Goal: Use online tool/utility: Utilize a website feature to perform a specific function

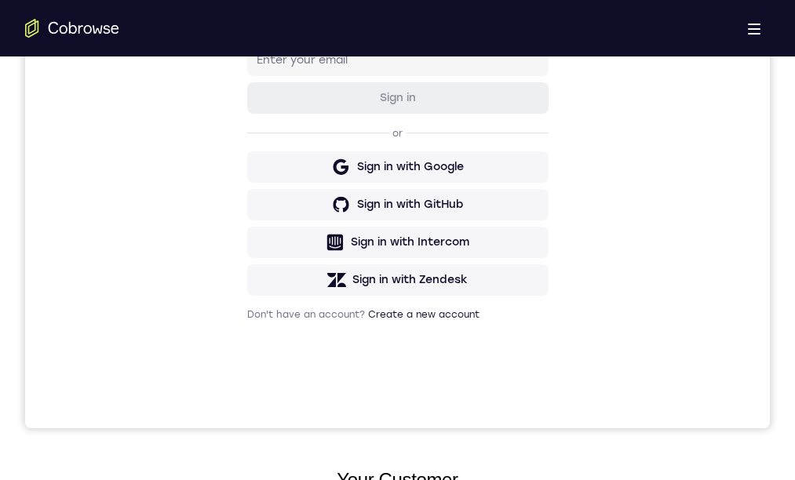
drag, startPoint x: 315, startPoint y: 621, endPoint x: 286, endPoint y: 635, distance: 31.9
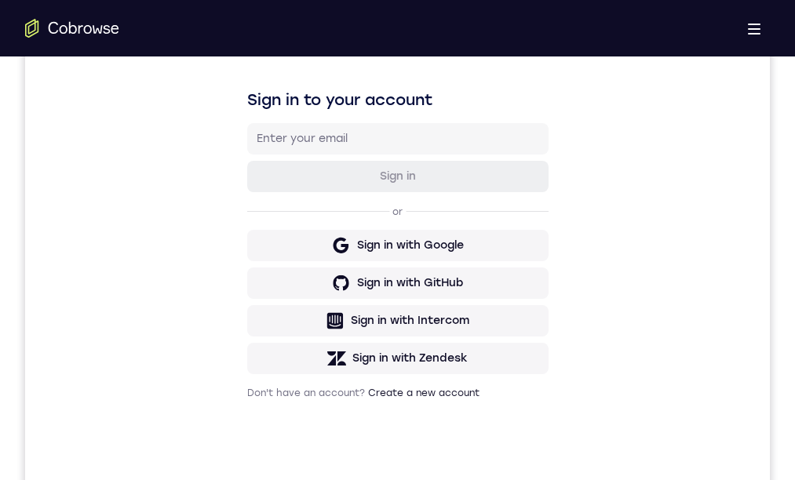
scroll to position [0, 0]
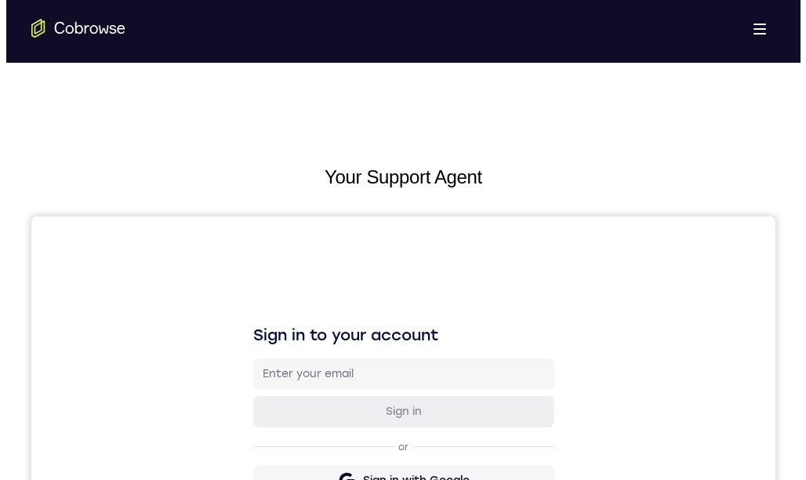
drag, startPoint x: 431, startPoint y: 1032, endPoint x: 420, endPoint y: 1017, distance: 19.0
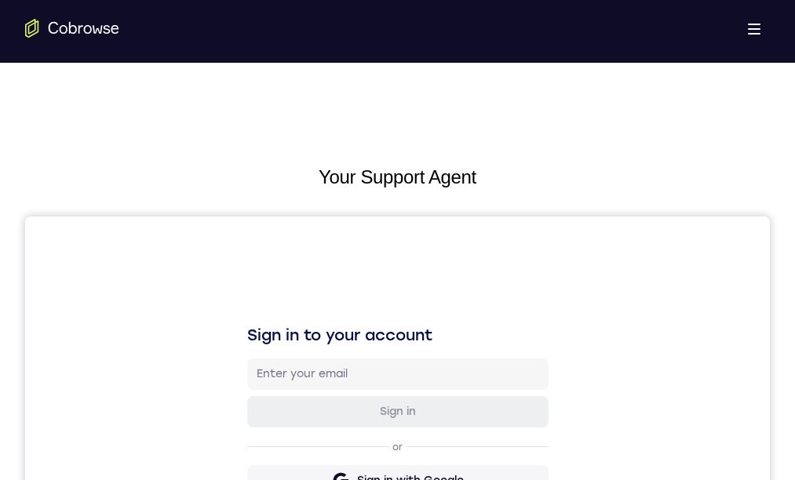
scroll to position [314, 0]
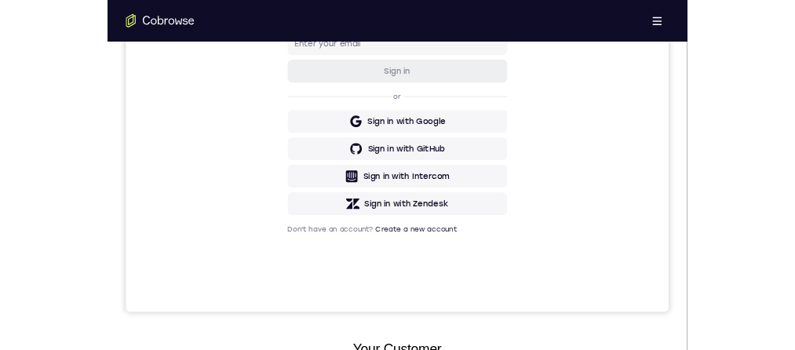
scroll to position [0, 0]
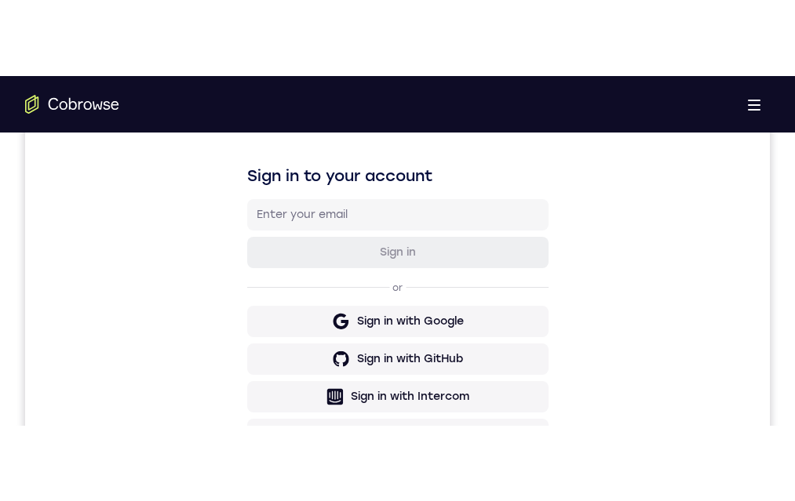
scroll to position [314, 0]
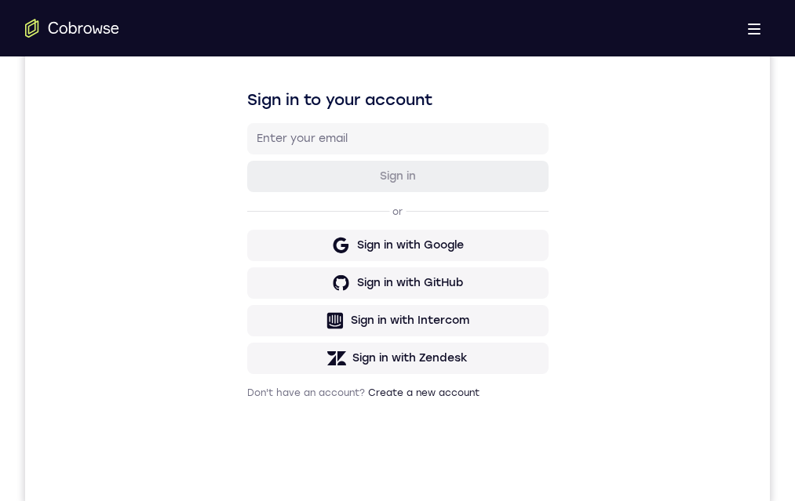
drag, startPoint x: 380, startPoint y: 946, endPoint x: 389, endPoint y: 940, distance: 11.3
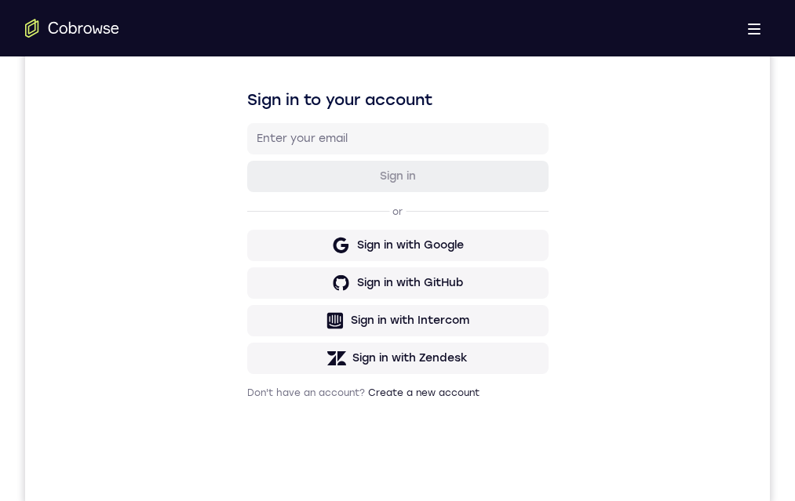
drag, startPoint x: 470, startPoint y: 929, endPoint x: 471, endPoint y: 919, distance: 9.4
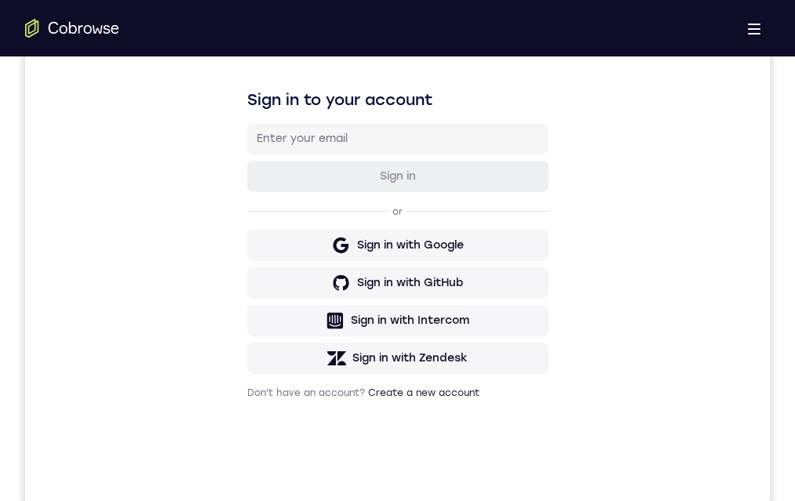
drag, startPoint x: 460, startPoint y: 959, endPoint x: 471, endPoint y: 847, distance: 112.0
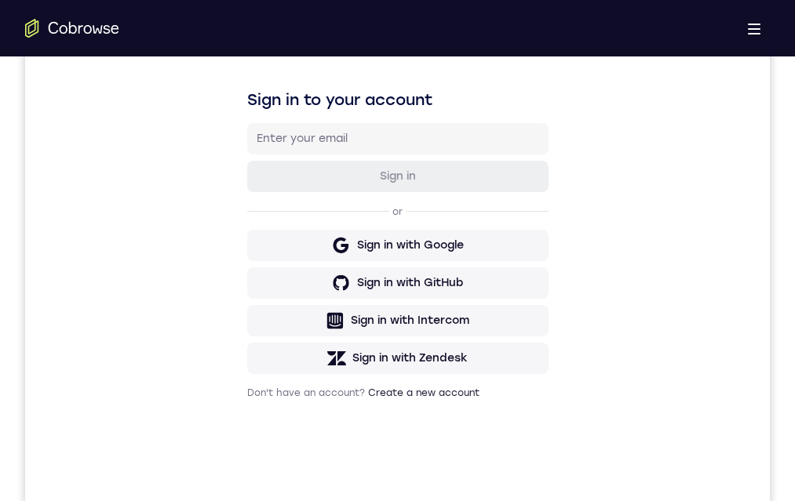
drag, startPoint x: 455, startPoint y: 917, endPoint x: 469, endPoint y: 722, distance: 195.8
drag, startPoint x: 400, startPoint y: 924, endPoint x: 431, endPoint y: 701, distance: 225.0
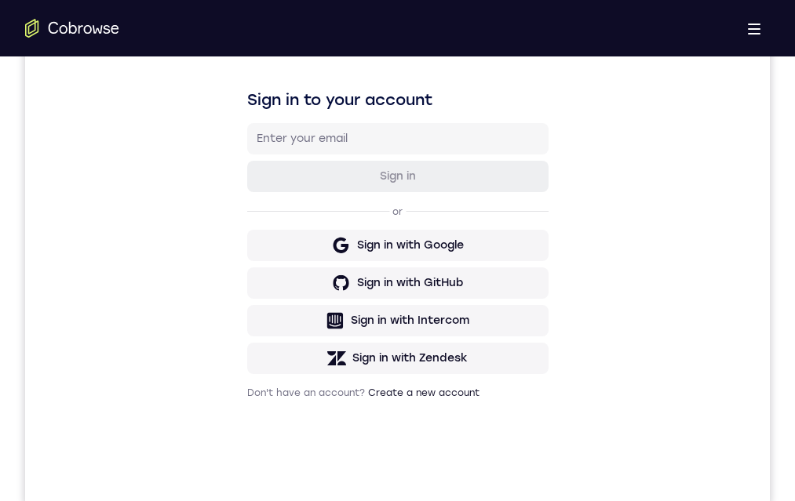
drag, startPoint x: 428, startPoint y: 887, endPoint x: 479, endPoint y: 720, distance: 174.9
drag, startPoint x: 433, startPoint y: 952, endPoint x: 460, endPoint y: 810, distance: 144.6
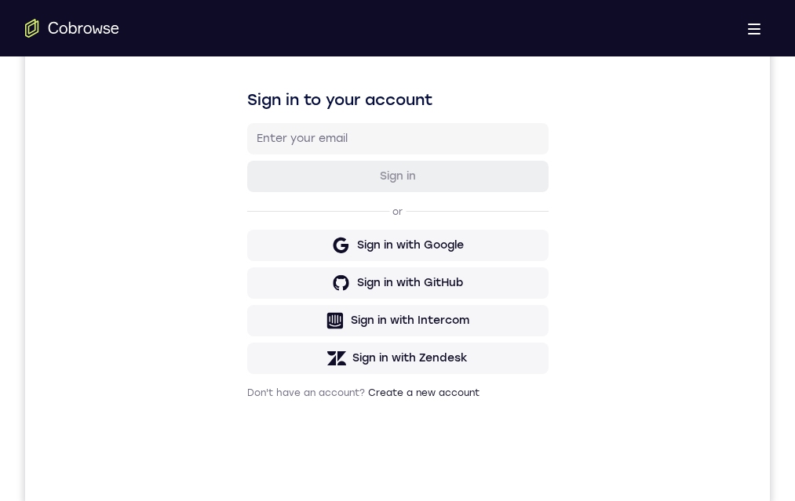
drag, startPoint x: 499, startPoint y: 1039, endPoint x: 486, endPoint y: 1090, distance: 53.5
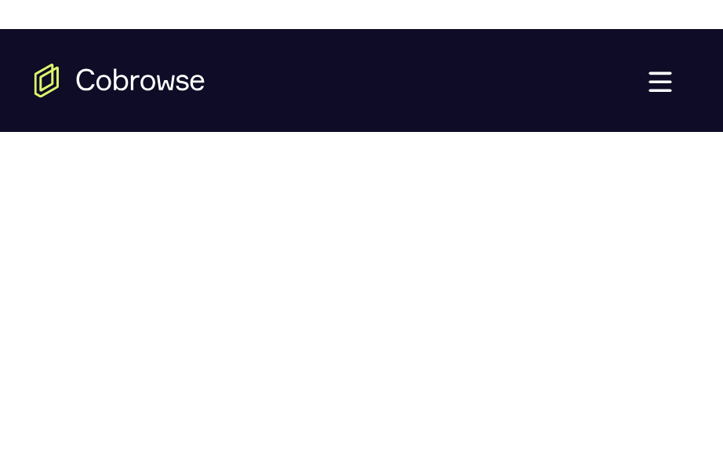
scroll to position [985, 0]
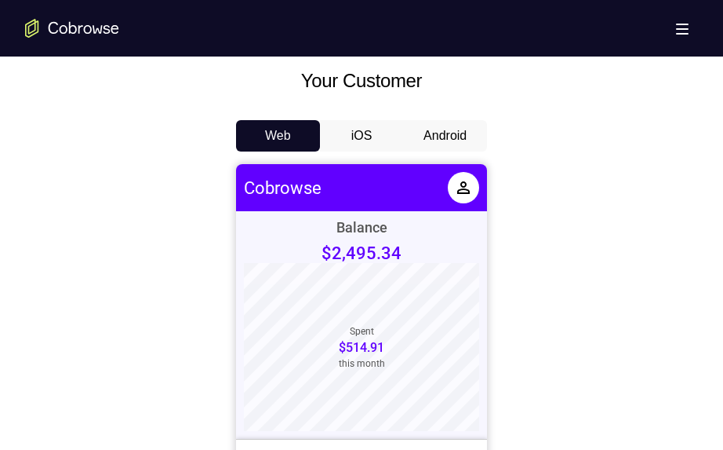
click at [440, 118] on div "Your Customer Web iOS Android" at bounding box center [361, 357] width 673 height 580
click at [433, 129] on button "Android" at bounding box center [445, 135] width 84 height 31
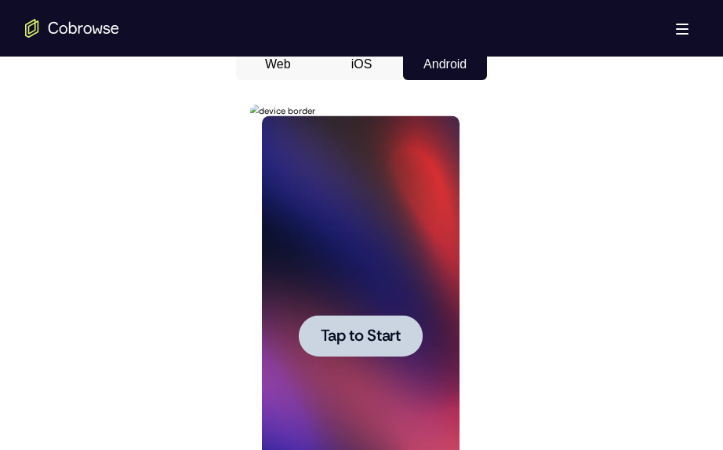
click at [410, 155] on div at bounding box center [360, 335] width 198 height 439
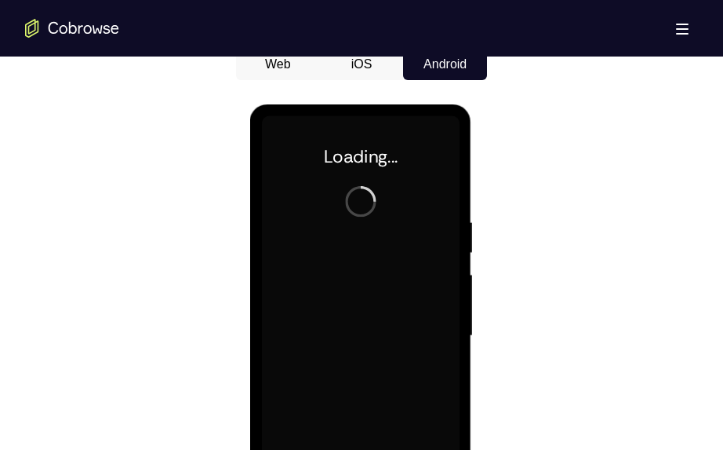
scroll to position [855, 0]
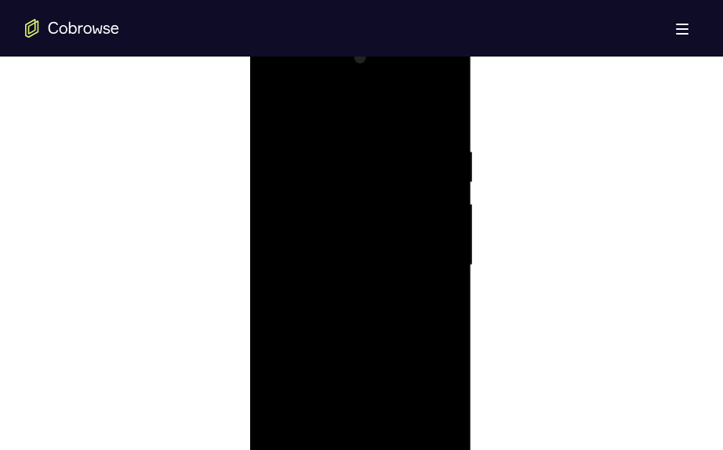
click at [364, 449] on div at bounding box center [360, 265] width 198 height 439
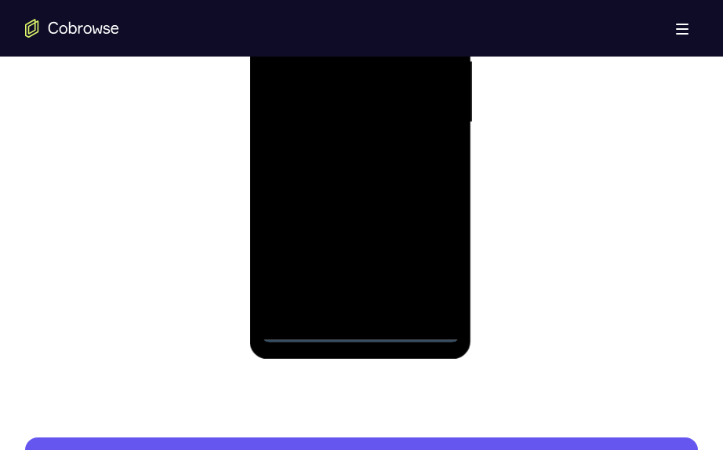
click at [431, 252] on div at bounding box center [360, 122] width 198 height 439
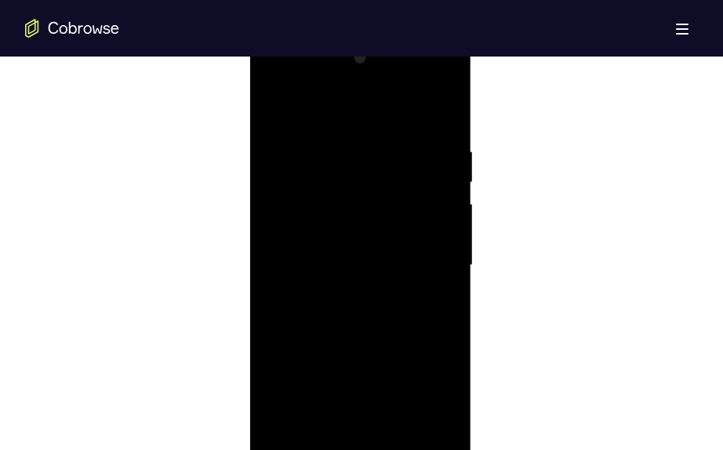
click at [382, 109] on div at bounding box center [360, 265] width 198 height 439
click at [423, 261] on div at bounding box center [360, 265] width 198 height 439
click at [337, 288] on div at bounding box center [360, 265] width 198 height 439
click at [362, 244] on div at bounding box center [360, 265] width 198 height 439
click at [302, 230] on div at bounding box center [360, 265] width 198 height 439
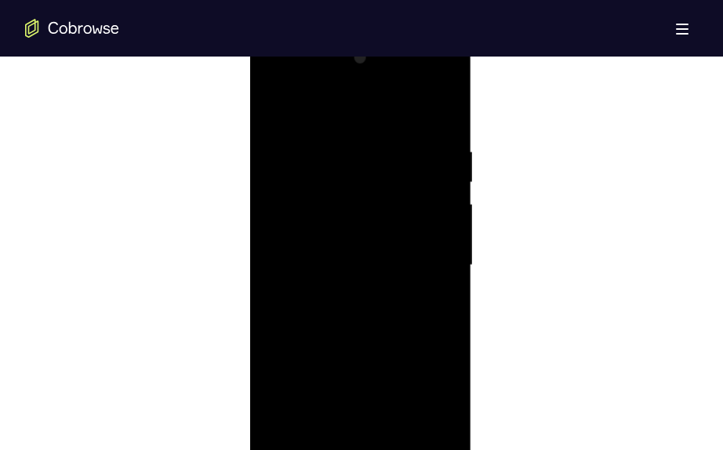
click at [314, 269] on div at bounding box center [360, 265] width 198 height 439
click at [285, 310] on div at bounding box center [360, 265] width 198 height 439
click at [358, 307] on div at bounding box center [360, 265] width 198 height 439
click at [377, 330] on div at bounding box center [360, 265] width 198 height 439
click at [452, 326] on div at bounding box center [360, 265] width 198 height 439
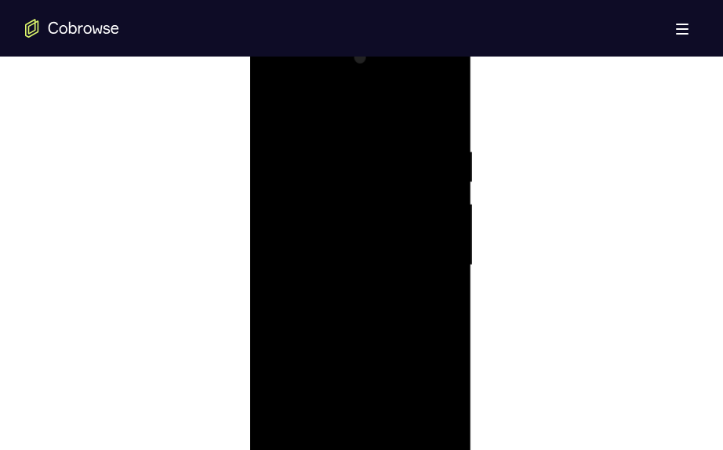
click at [450, 328] on div at bounding box center [360, 265] width 198 height 439
click at [397, 449] on div at bounding box center [360, 265] width 198 height 439
click at [370, 344] on div at bounding box center [360, 265] width 198 height 439
drag, startPoint x: 348, startPoint y: 337, endPoint x: 351, endPoint y: 102, distance: 234.6
click at [351, 101] on div at bounding box center [360, 265] width 198 height 439
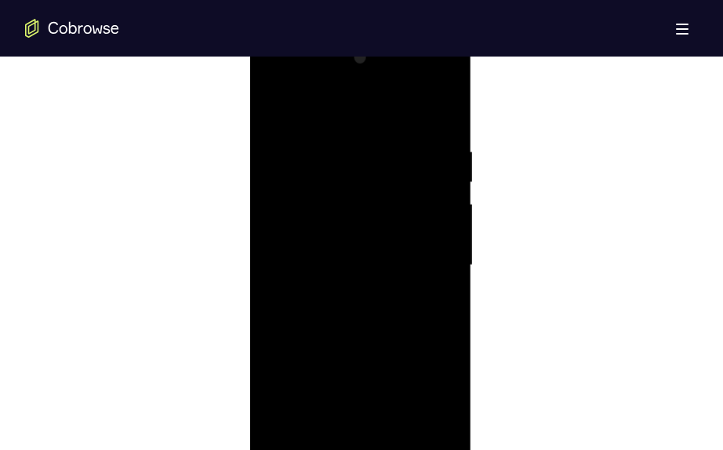
drag, startPoint x: 375, startPoint y: 236, endPoint x: 387, endPoint y: 184, distance: 53.1
click at [387, 182] on div at bounding box center [360, 265] width 198 height 439
click at [274, 97] on div at bounding box center [360, 265] width 198 height 439
click at [279, 98] on div at bounding box center [360, 265] width 198 height 439
click at [286, 105] on div at bounding box center [360, 265] width 198 height 439
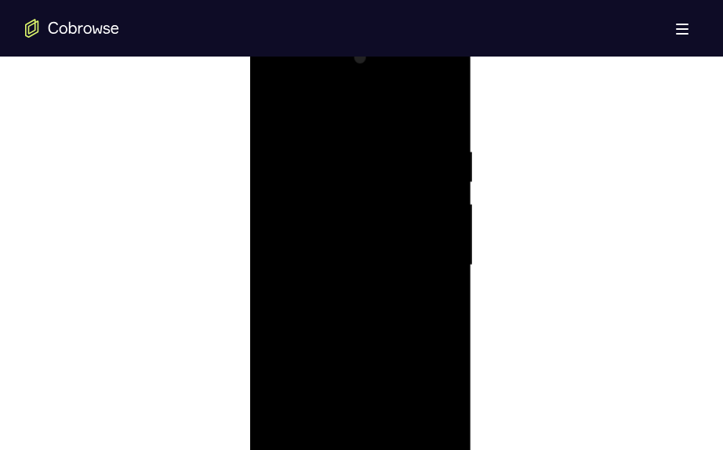
click at [274, 106] on div at bounding box center [360, 265] width 198 height 439
click at [275, 106] on div at bounding box center [360, 265] width 198 height 439
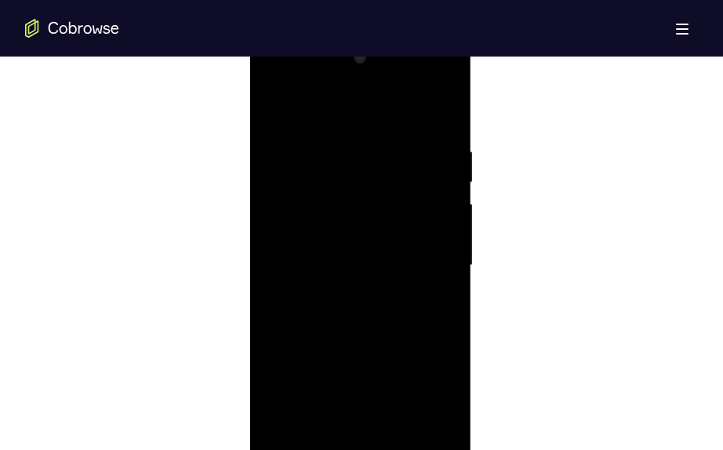
scroll to position [800, 0]
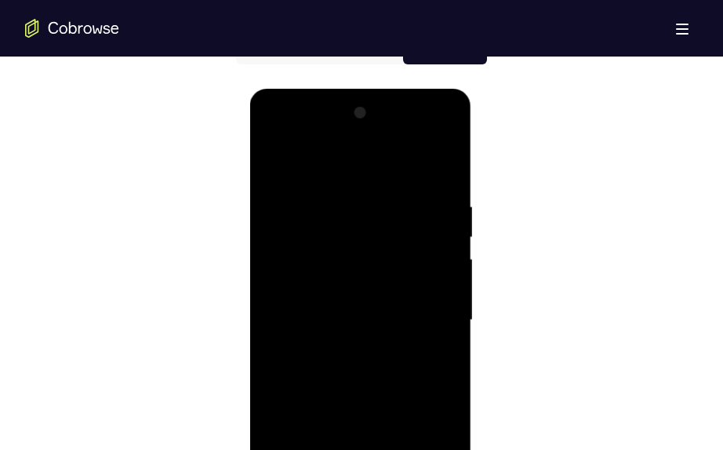
click at [399, 449] on div at bounding box center [360, 319] width 198 height 439
drag, startPoint x: 385, startPoint y: 352, endPoint x: 362, endPoint y: 548, distance: 197.4
click at [362, 449] on div at bounding box center [360, 323] width 222 height 468
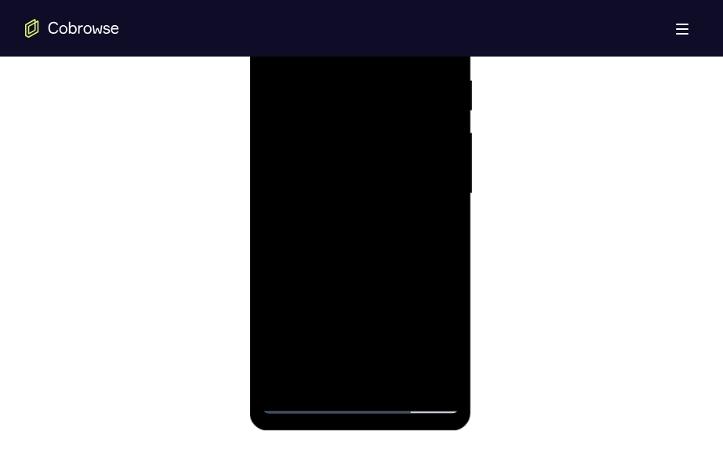
drag, startPoint x: 373, startPoint y: 75, endPoint x: 355, endPoint y: 289, distance: 215.7
click at [355, 289] on div at bounding box center [360, 193] width 198 height 439
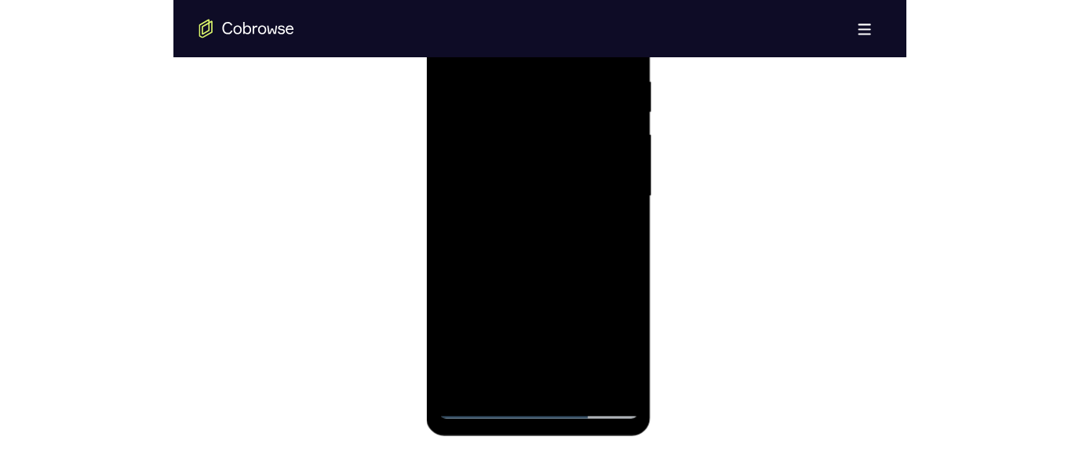
scroll to position [855, 0]
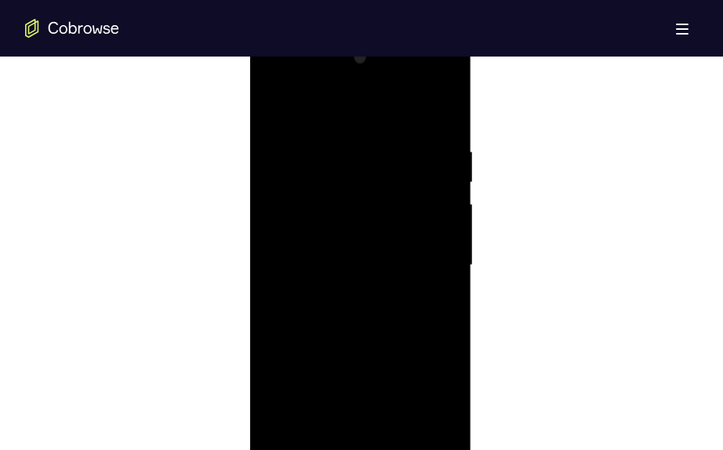
click at [276, 106] on div at bounding box center [360, 265] width 198 height 439
drag, startPoint x: 367, startPoint y: 108, endPoint x: 344, endPoint y: 260, distance: 153.2
click at [344, 260] on div at bounding box center [360, 265] width 198 height 439
drag, startPoint x: 390, startPoint y: 334, endPoint x: 417, endPoint y: 242, distance: 95.6
click at [417, 242] on div at bounding box center [360, 265] width 198 height 439
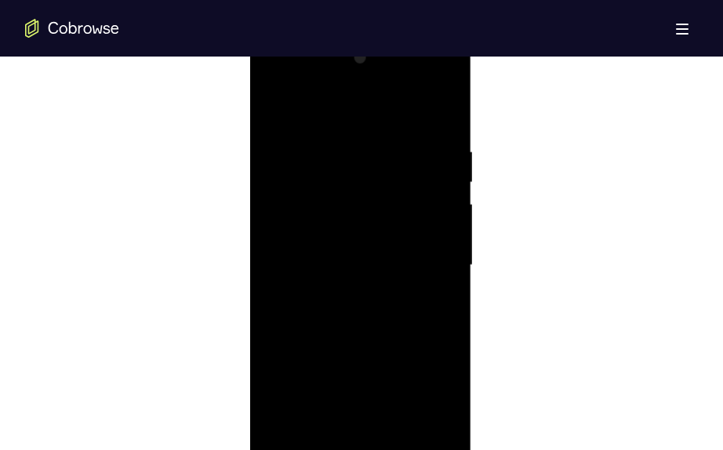
click at [450, 232] on div at bounding box center [360, 265] width 198 height 439
click at [444, 236] on div at bounding box center [360, 265] width 198 height 439
drag, startPoint x: 420, startPoint y: 228, endPoint x: 444, endPoint y: 142, distance: 89.7
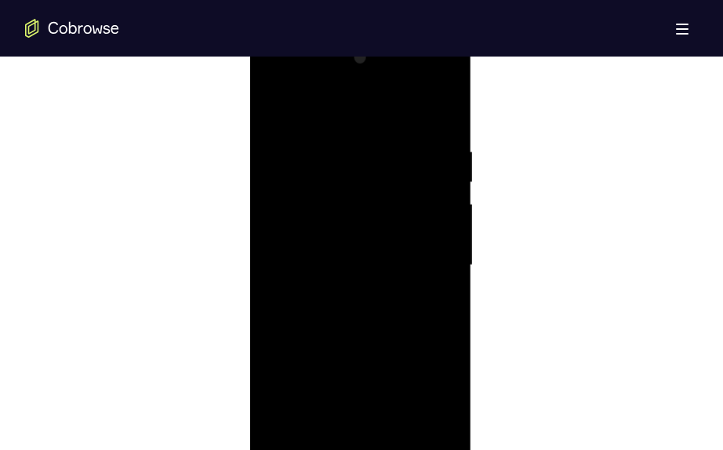
click at [444, 142] on div at bounding box center [360, 265] width 198 height 439
drag, startPoint x: 431, startPoint y: 330, endPoint x: 435, endPoint y: 215, distance: 115.4
click at [470, 99] on div at bounding box center [360, 268] width 222 height 468
drag, startPoint x: 418, startPoint y: 162, endPoint x: 433, endPoint y: 125, distance: 40.5
click at [439, 88] on div at bounding box center [360, 265] width 198 height 439
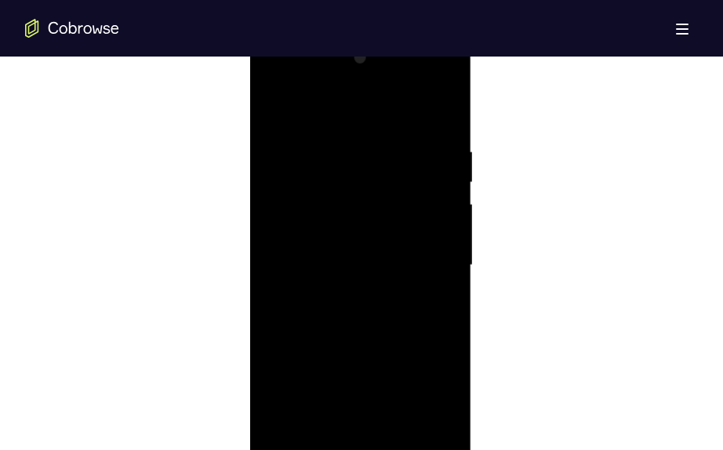
drag, startPoint x: 420, startPoint y: 318, endPoint x: 427, endPoint y: 190, distance: 128.1
click at [427, 190] on div at bounding box center [360, 265] width 198 height 439
click at [333, 337] on div at bounding box center [360, 265] width 198 height 439
drag, startPoint x: 405, startPoint y: 363, endPoint x: 384, endPoint y: 118, distance: 245.7
click at [390, 115] on div at bounding box center [360, 265] width 198 height 439
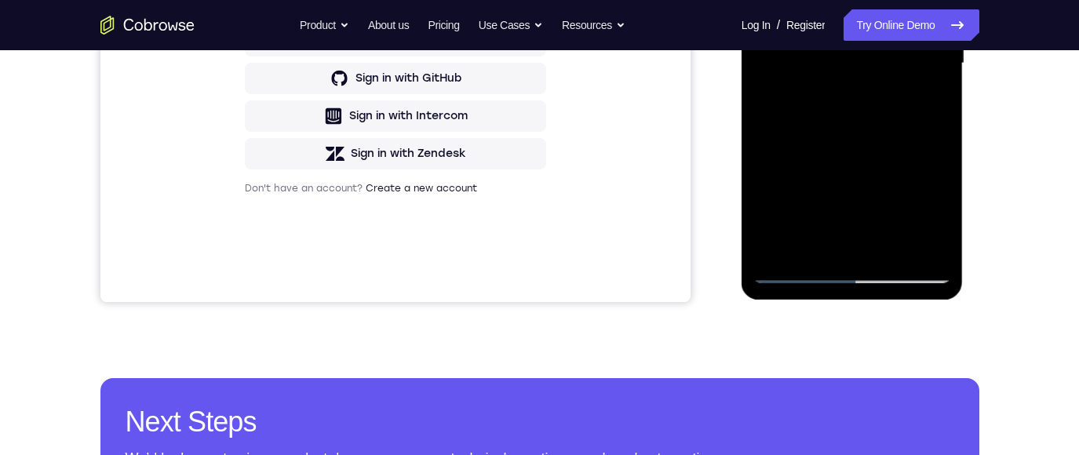
scroll to position [356, 0]
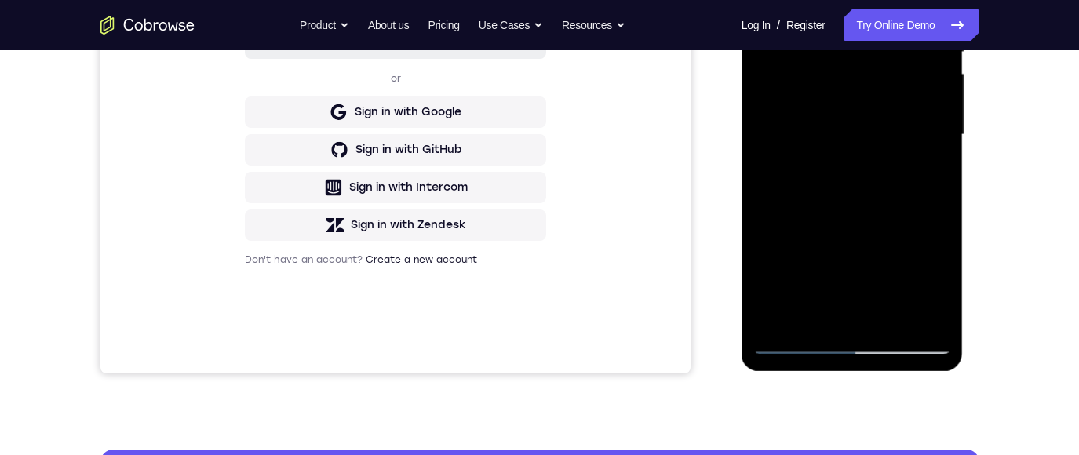
drag, startPoint x: 1477, startPoint y: 9, endPoint x: 814, endPoint y: 320, distance: 732.1
click at [723, 320] on div at bounding box center [852, 134] width 198 height 439
click at [723, 0] on div at bounding box center [852, 134] width 198 height 439
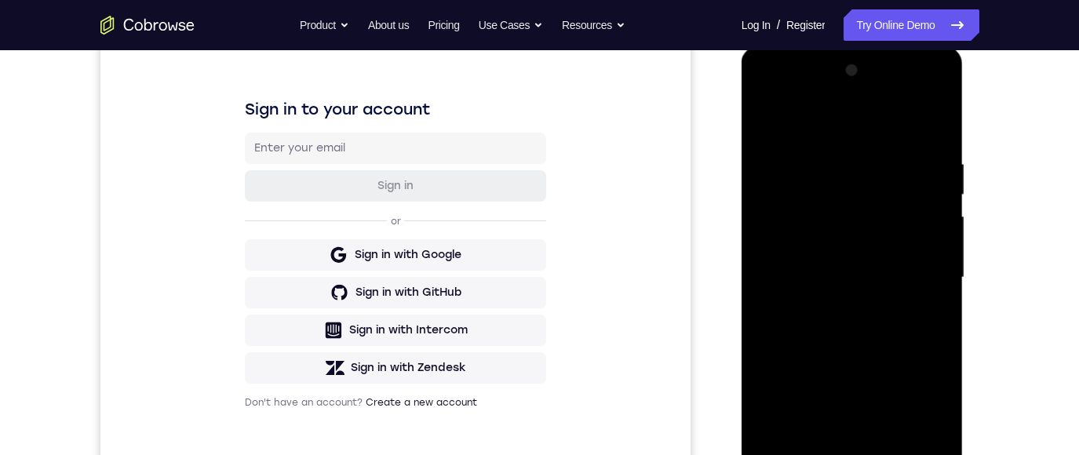
drag, startPoint x: 819, startPoint y: 143, endPoint x: 811, endPoint y: 229, distance: 86.6
click at [723, 229] on div at bounding box center [852, 277] width 198 height 439
click at [723, 144] on div at bounding box center [852, 277] width 198 height 439
click at [723, 449] on div at bounding box center [852, 277] width 198 height 439
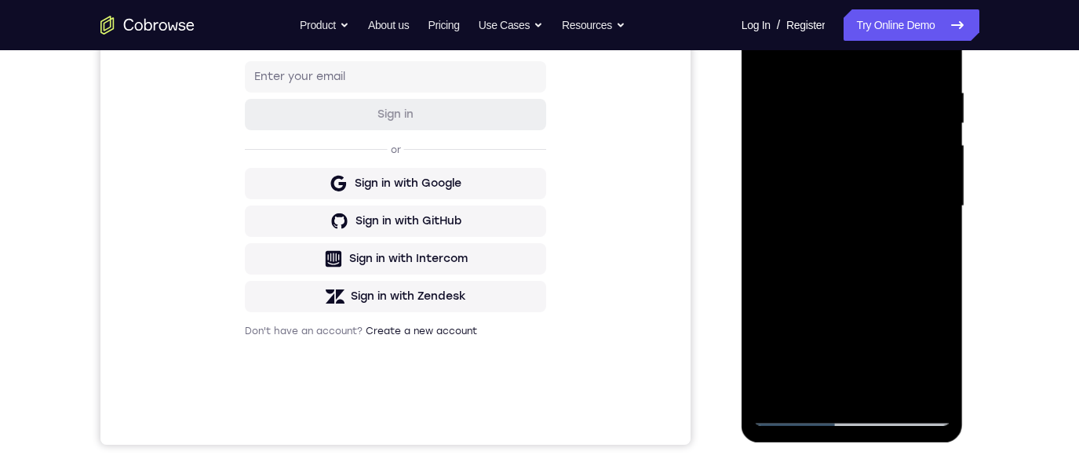
click at [723, 389] on div at bounding box center [852, 206] width 198 height 439
drag, startPoint x: 857, startPoint y: 155, endPoint x: 957, endPoint y: 205, distance: 111.9
click at [723, 329] on div at bounding box center [852, 206] width 198 height 439
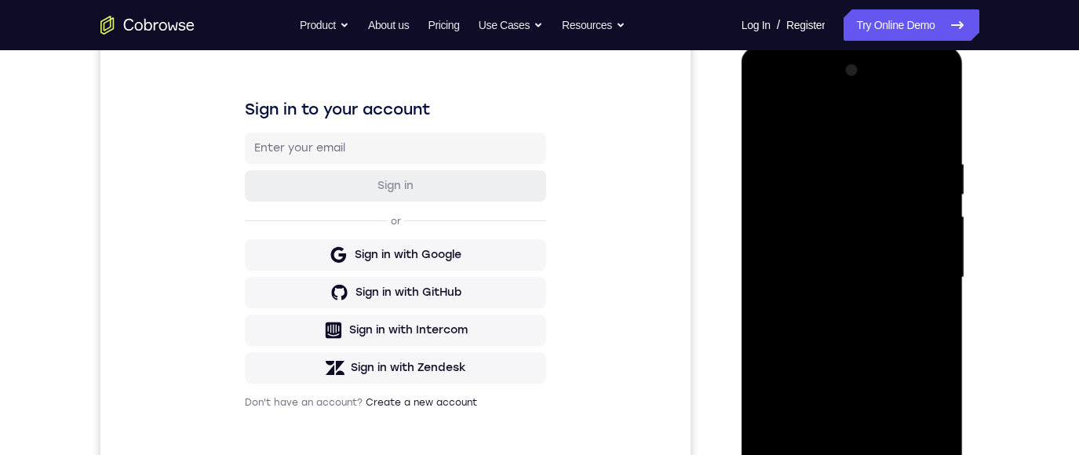
scroll to position [260, 0]
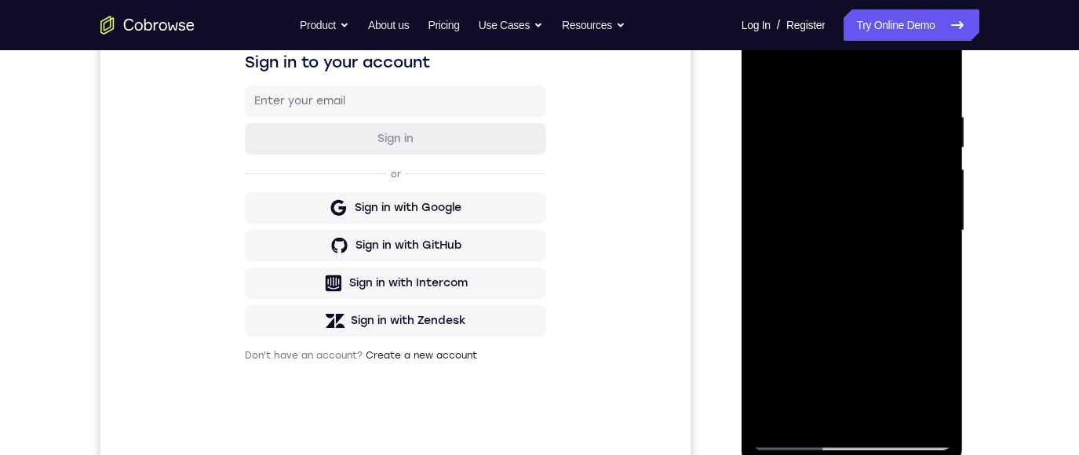
click at [723, 410] on div at bounding box center [852, 230] width 198 height 439
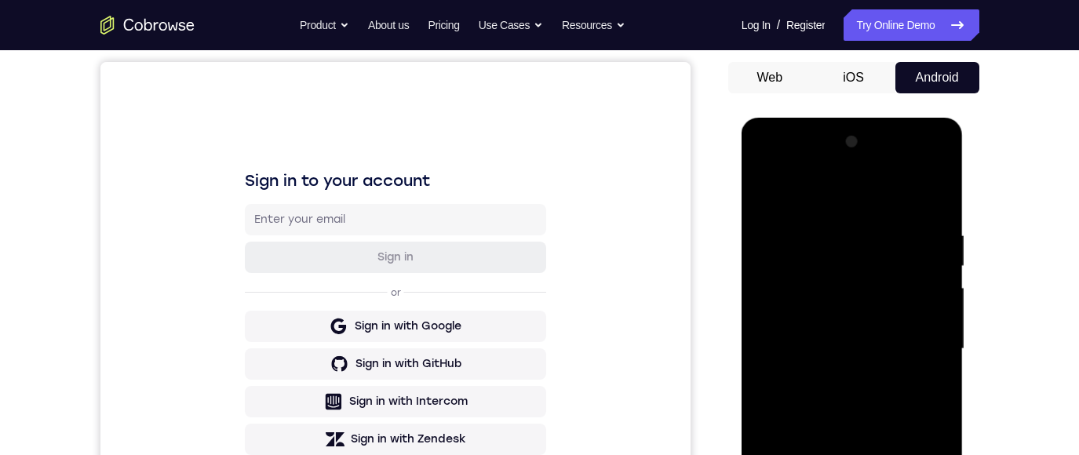
click at [723, 187] on div at bounding box center [852, 348] width 198 height 439
click at [723, 233] on div at bounding box center [852, 348] width 198 height 439
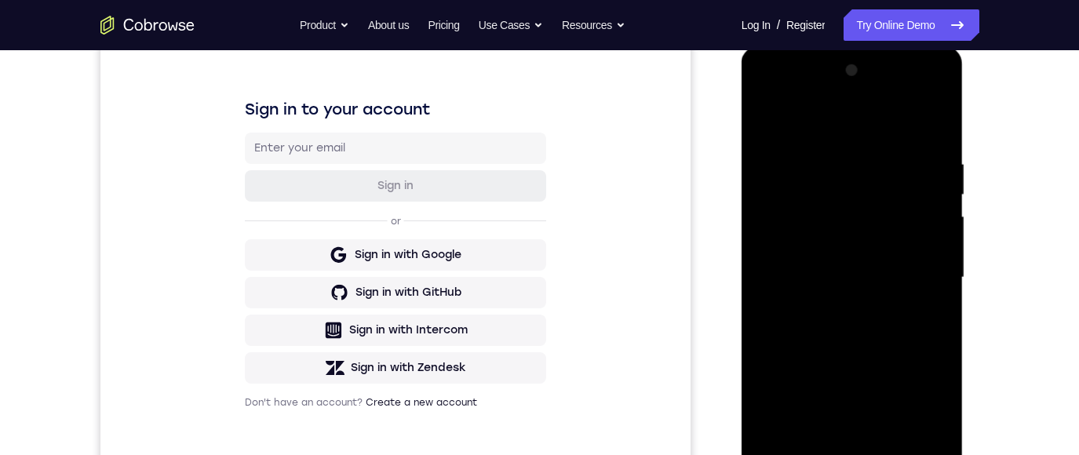
scroll to position [285, 0]
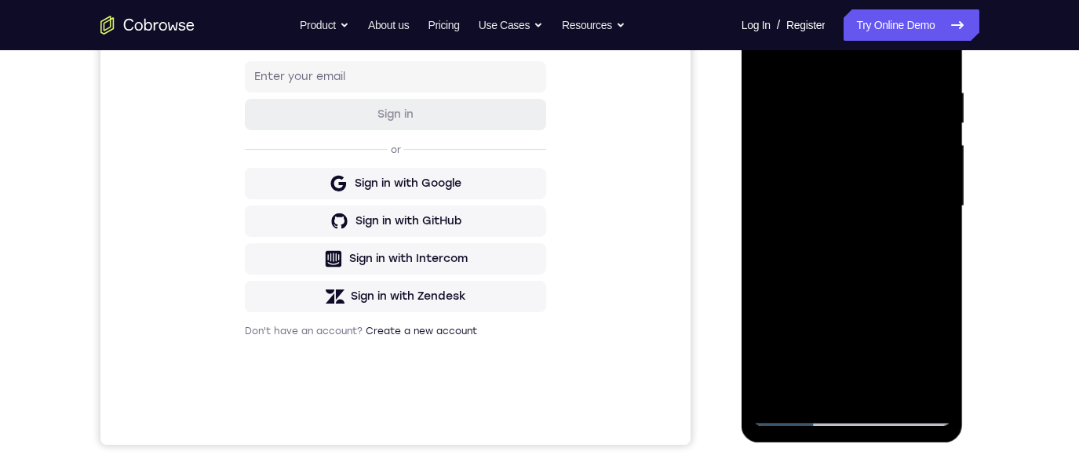
click at [723, 227] on div at bounding box center [852, 206] width 198 height 439
click at [723, 243] on div at bounding box center [852, 206] width 198 height 439
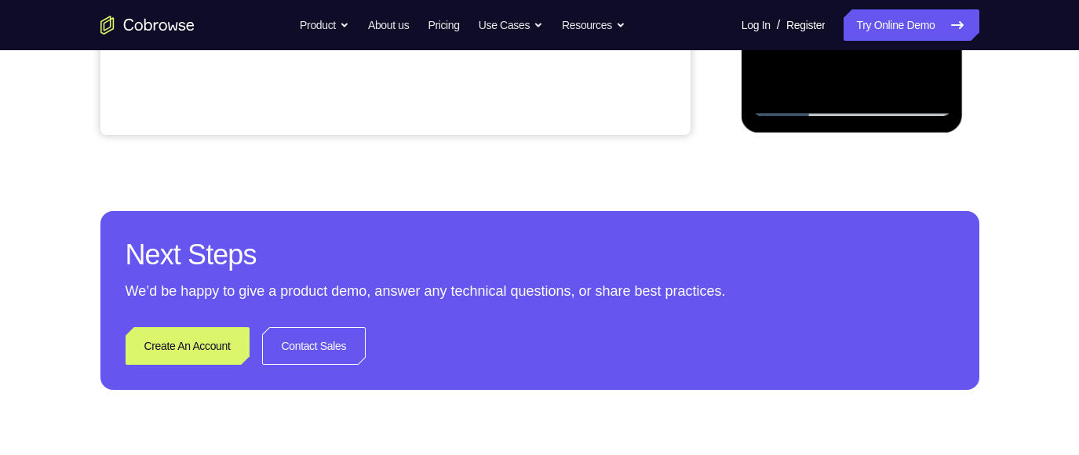
scroll to position [391, 0]
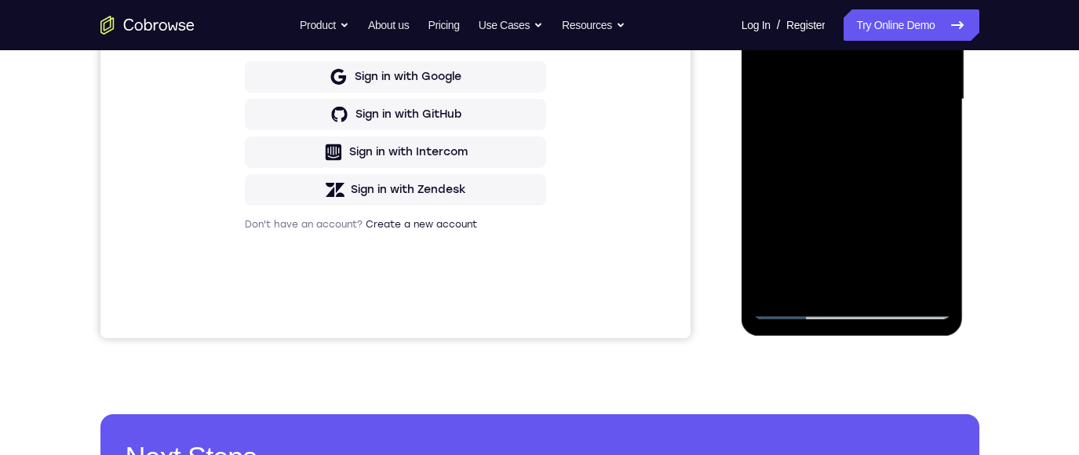
drag, startPoint x: 794, startPoint y: 226, endPoint x: 841, endPoint y: 2, distance: 228.5
click at [723, 2] on div at bounding box center [852, 99] width 198 height 439
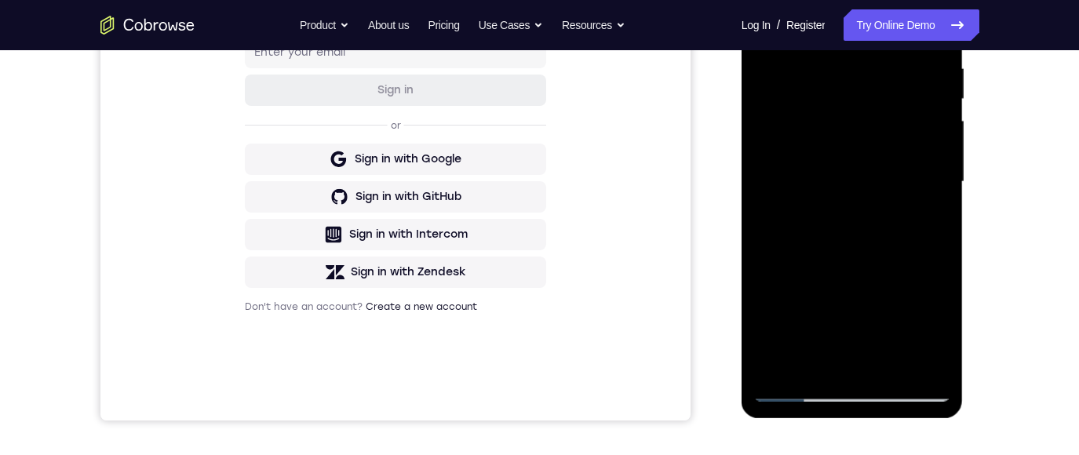
drag, startPoint x: 828, startPoint y: 275, endPoint x: 856, endPoint y: 81, distance: 195.7
click at [723, 49] on div at bounding box center [852, 181] width 198 height 439
drag, startPoint x: 836, startPoint y: 225, endPoint x: 861, endPoint y: 72, distance: 155.0
click at [723, 72] on div at bounding box center [852, 181] width 198 height 439
drag, startPoint x: 829, startPoint y: 196, endPoint x: 784, endPoint y: 409, distance: 217.4
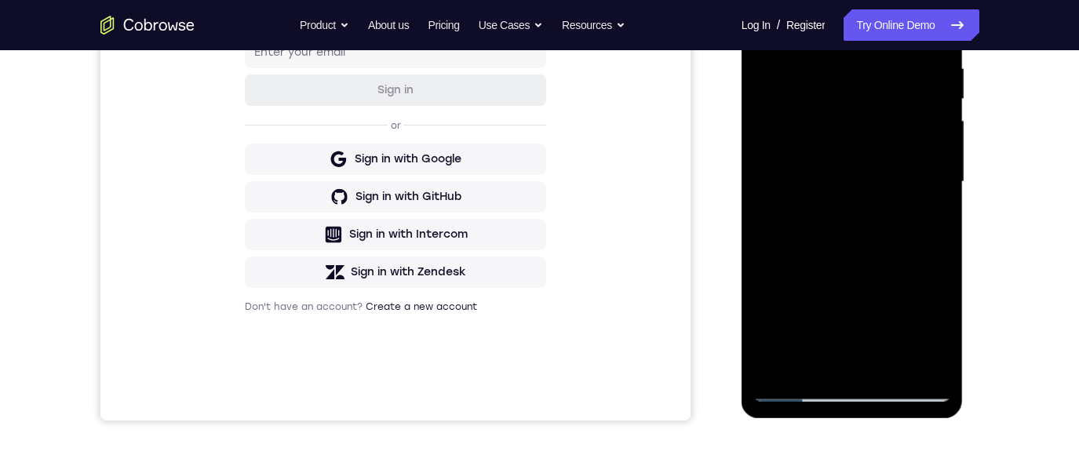
click at [723, 421] on html "Online web based iOS Simulators and Android Emulators. Run iPhone, iPad, Mobile…" at bounding box center [853, 186] width 224 height 471
